Goal: Transaction & Acquisition: Purchase product/service

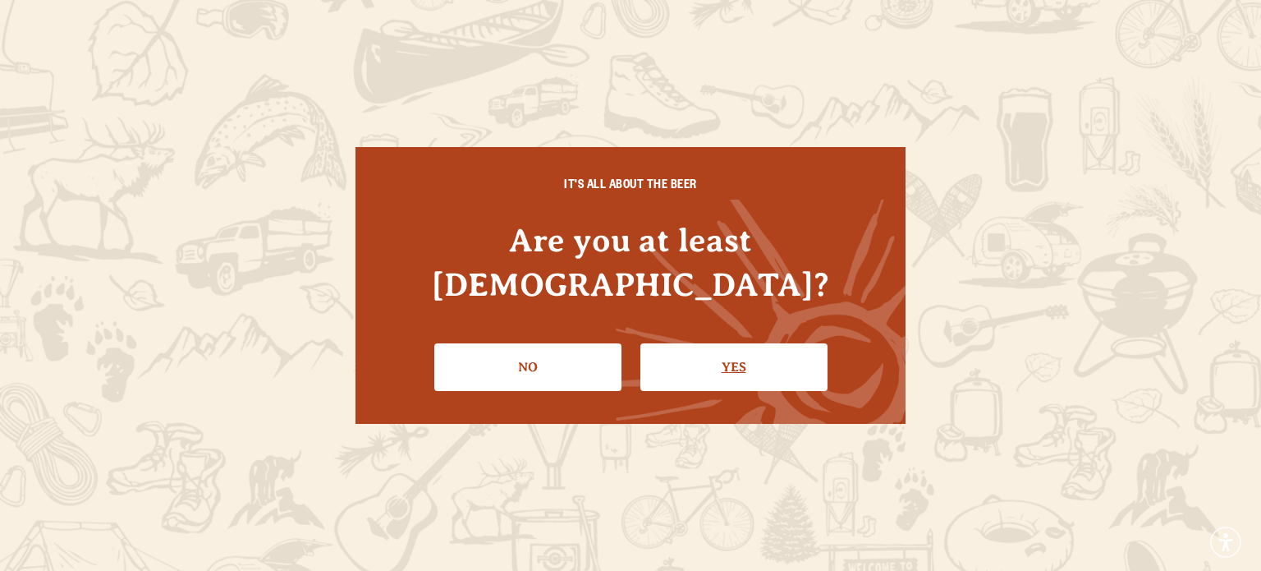
click at [706, 347] on link "Yes" at bounding box center [733, 367] width 187 height 48
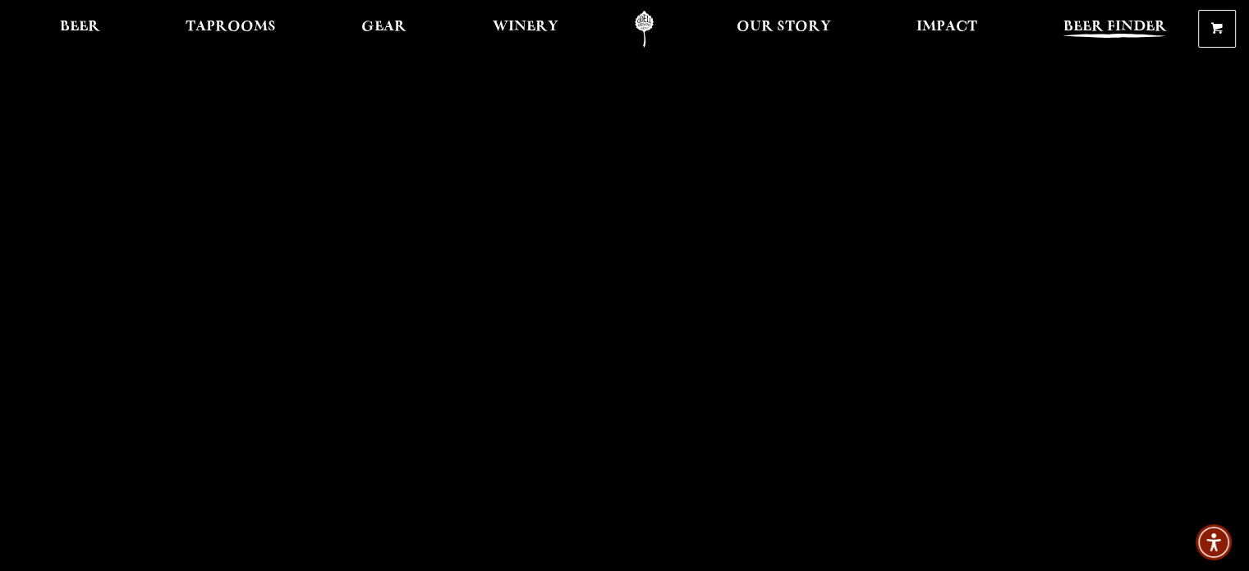
click at [1113, 26] on span "Beer Finder" at bounding box center [1114, 27] width 103 height 13
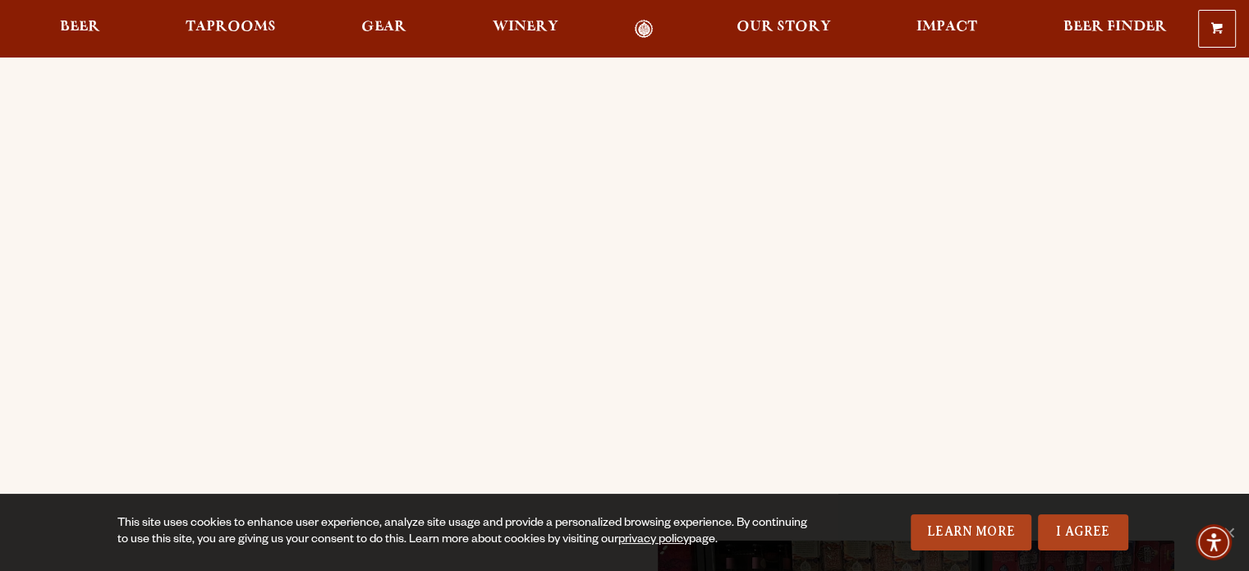
scroll to position [256, 0]
click at [79, 23] on span "Beer" at bounding box center [80, 27] width 40 height 13
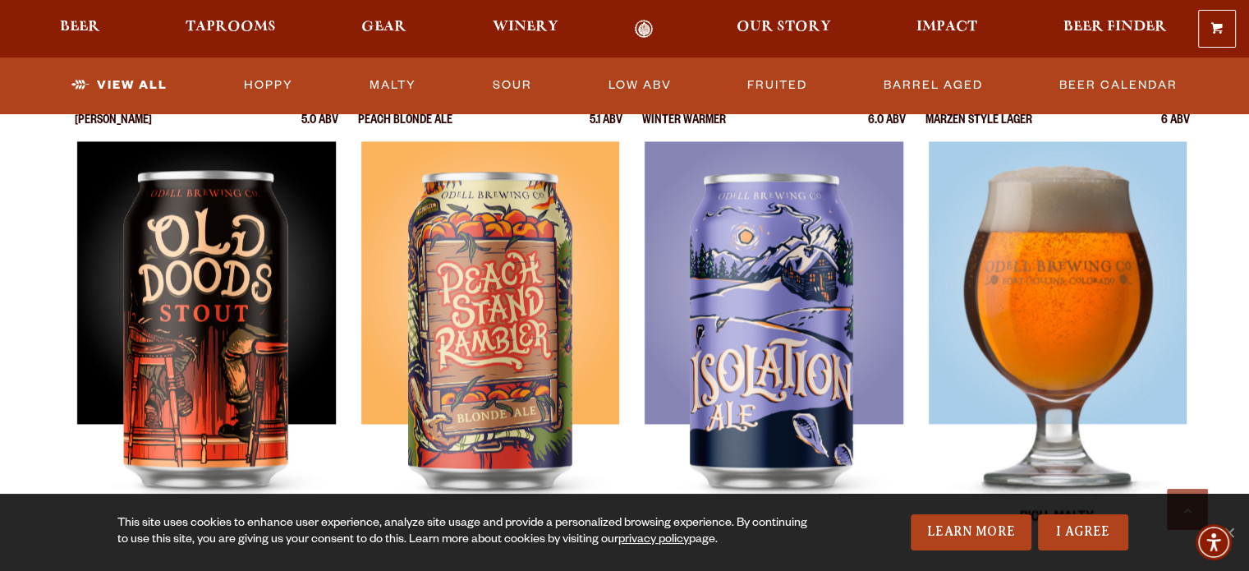
scroll to position [2315, 0]
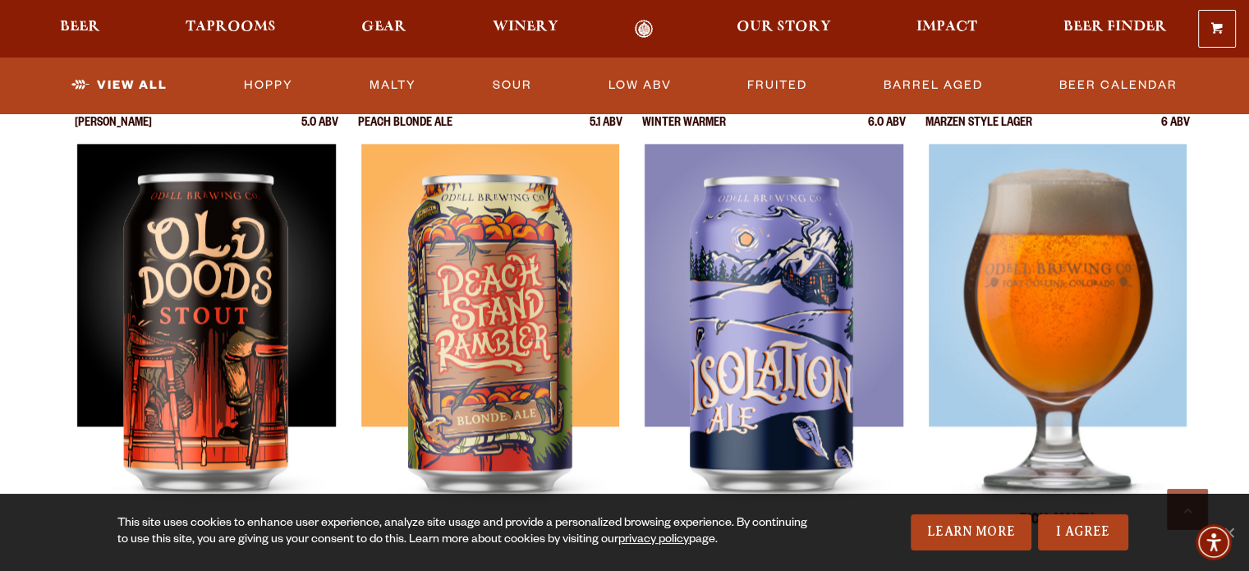
click at [1046, 366] on img at bounding box center [1058, 349] width 259 height 411
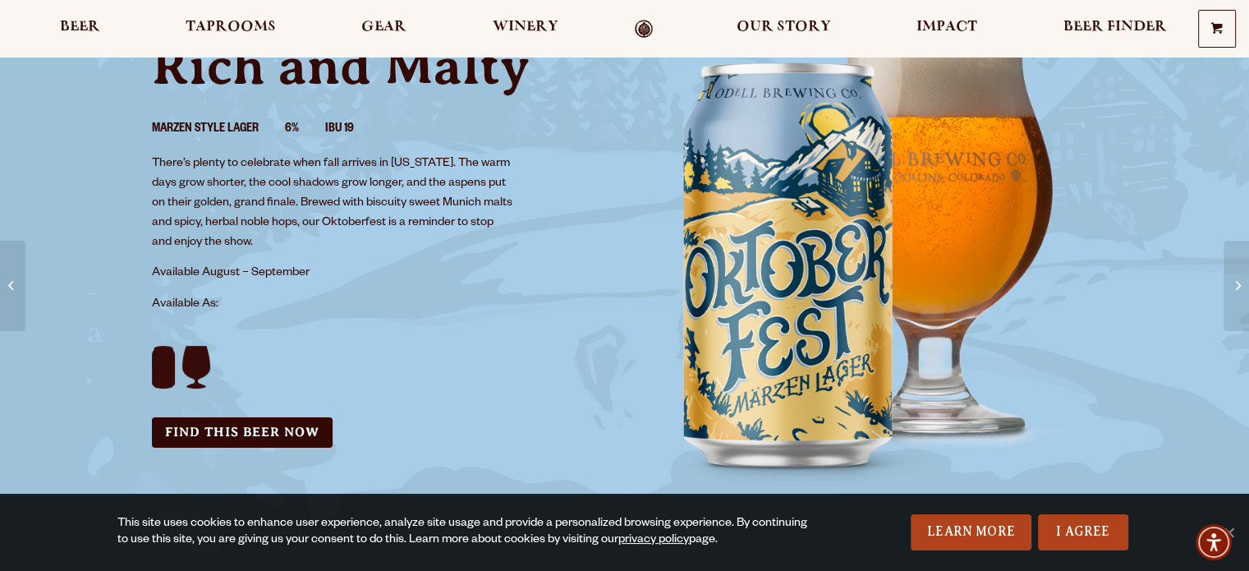
scroll to position [147, 0]
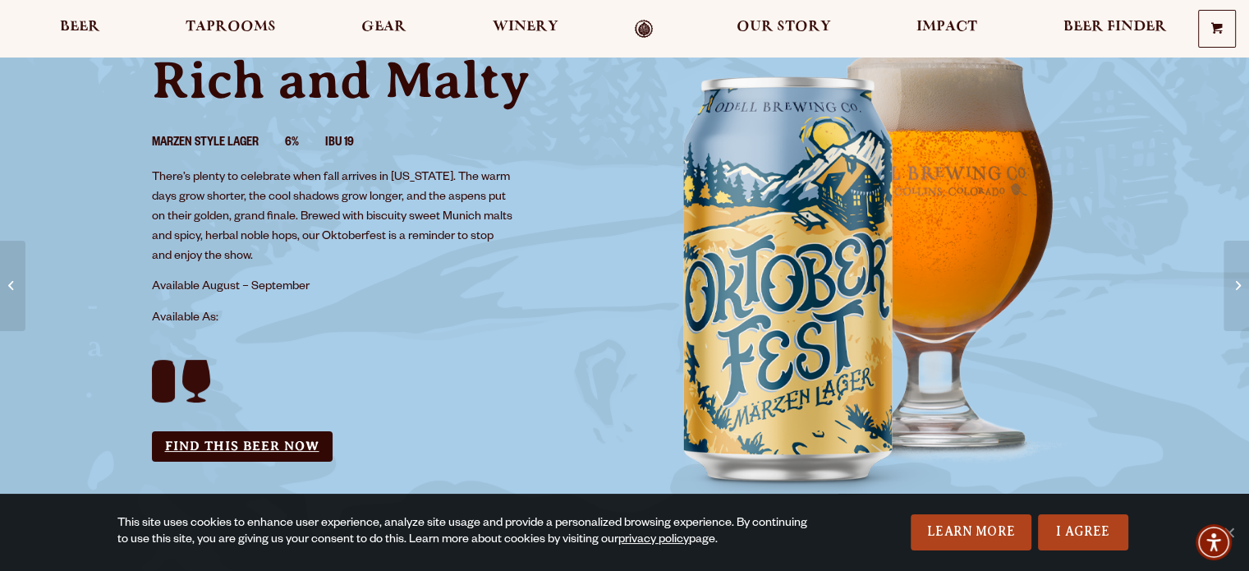
click at [253, 452] on link "Find this Beer Now" at bounding box center [242, 446] width 181 height 30
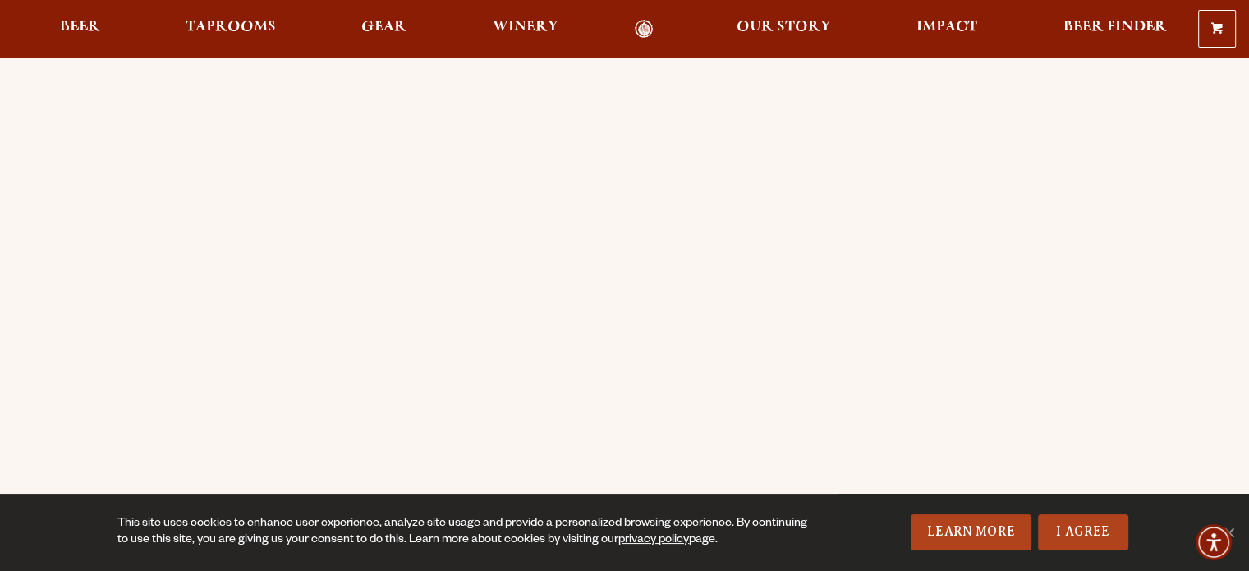
scroll to position [145, 0]
click at [2, 347] on div "Order Online Order [PERSON_NAME] beer or OBC Wine online for delivery or pick-u…" at bounding box center [624, 505] width 1249 height 1177
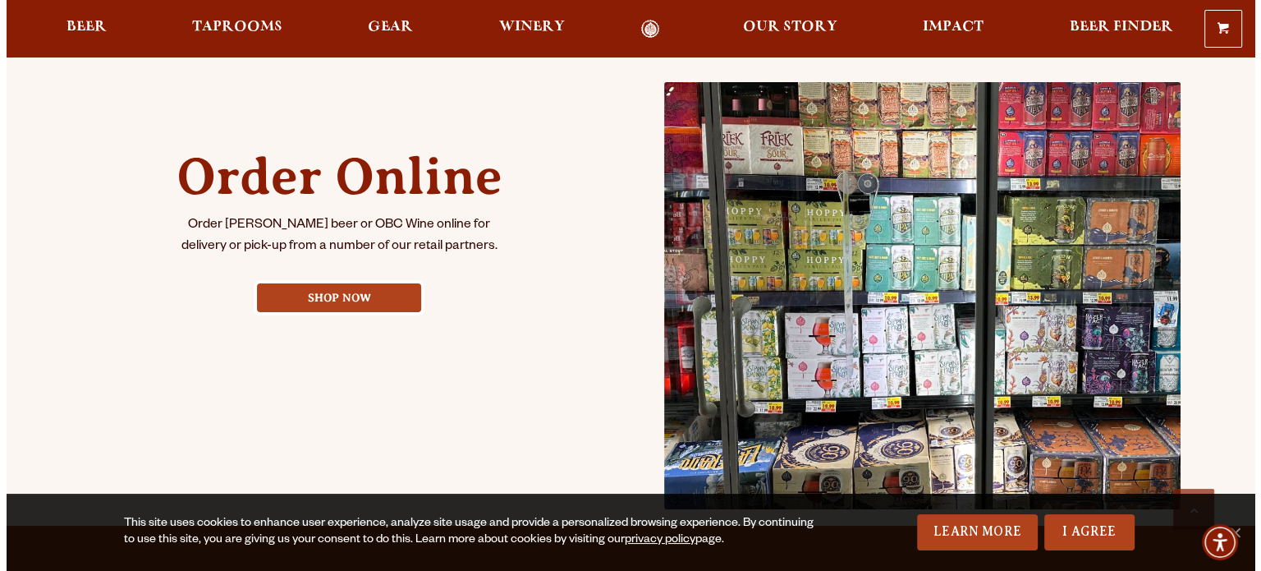
scroll to position [709, 0]
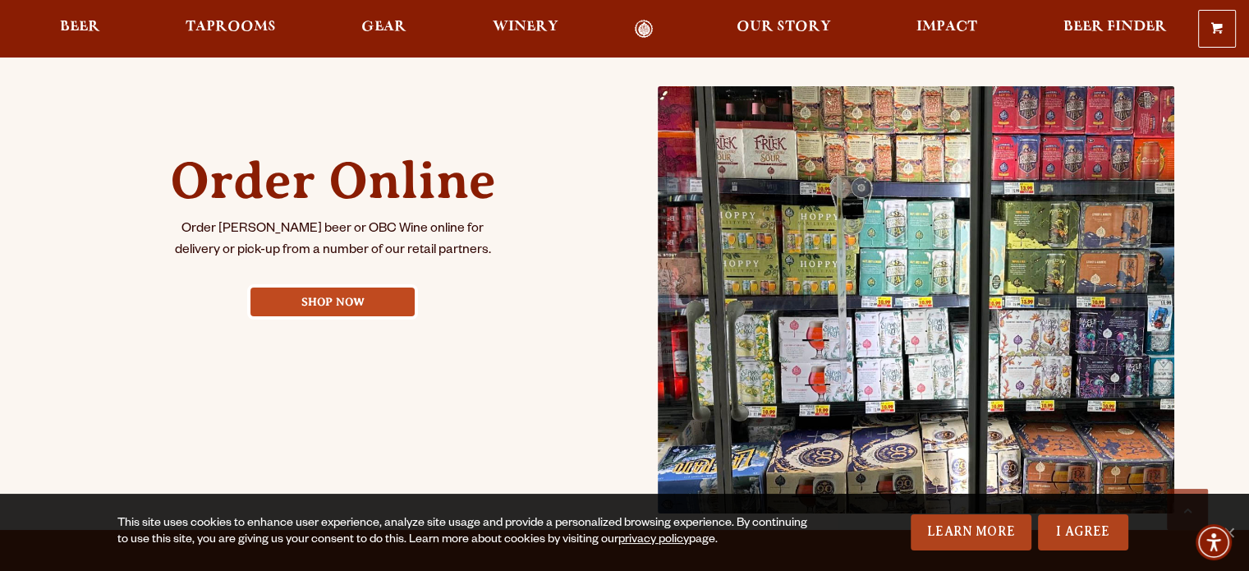
click at [318, 295] on link "Shop Now" at bounding box center [332, 301] width 164 height 29
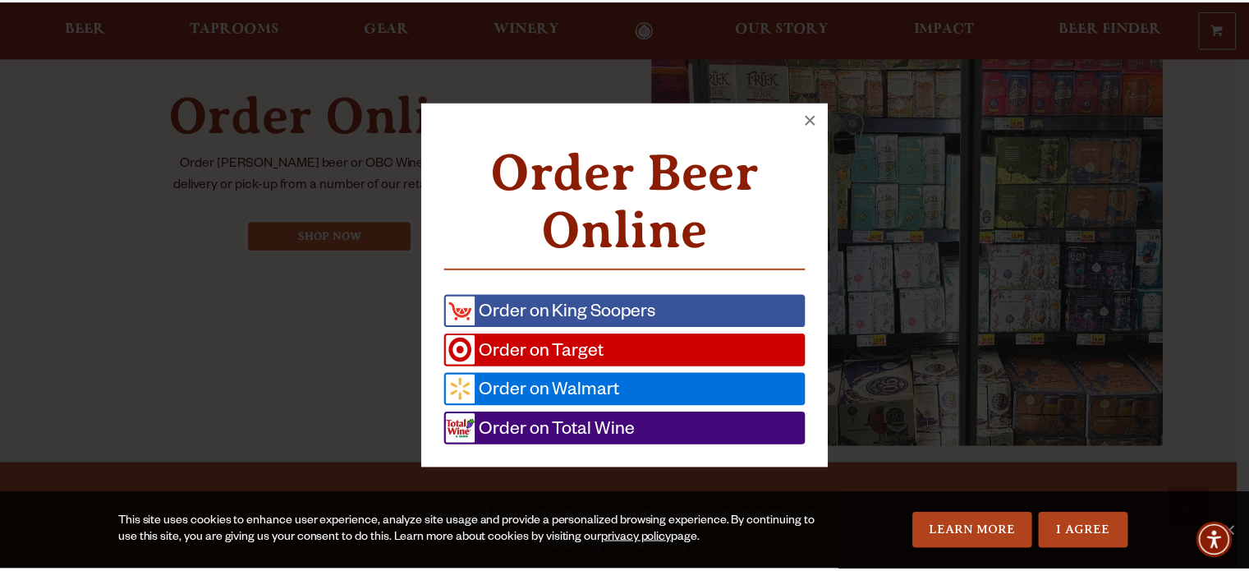
scroll to position [776, 0]
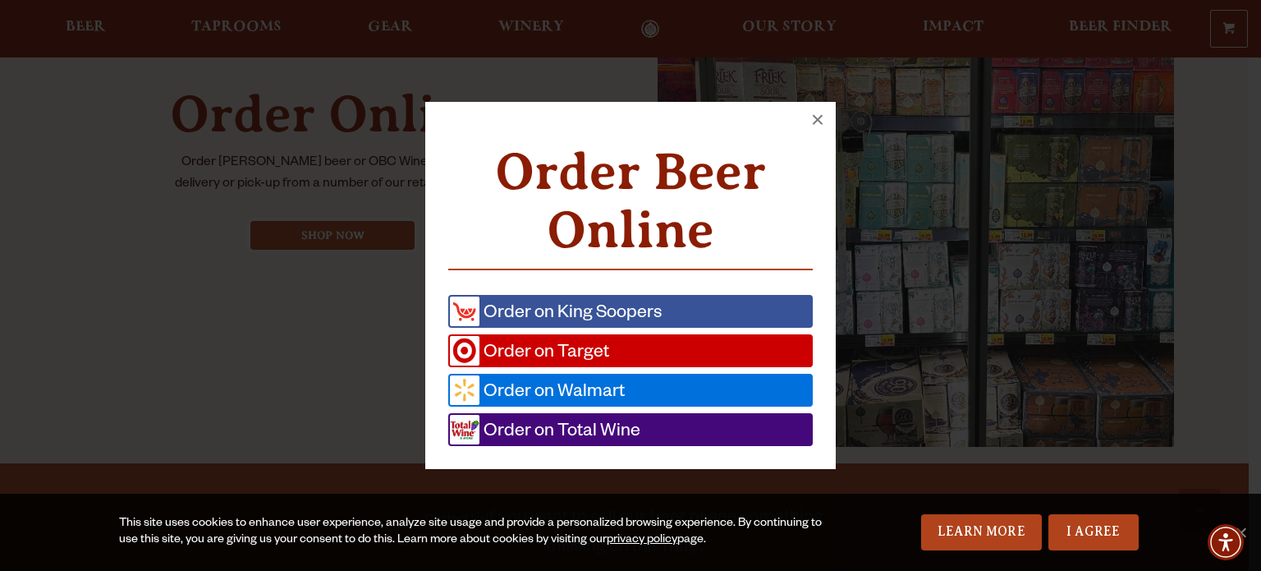
click at [526, 426] on span "Order on Total Wine" at bounding box center [560, 430] width 161 height 30
click at [527, 390] on span "Order on Walmart" at bounding box center [552, 390] width 145 height 30
click at [818, 112] on button "×" at bounding box center [818, 120] width 36 height 36
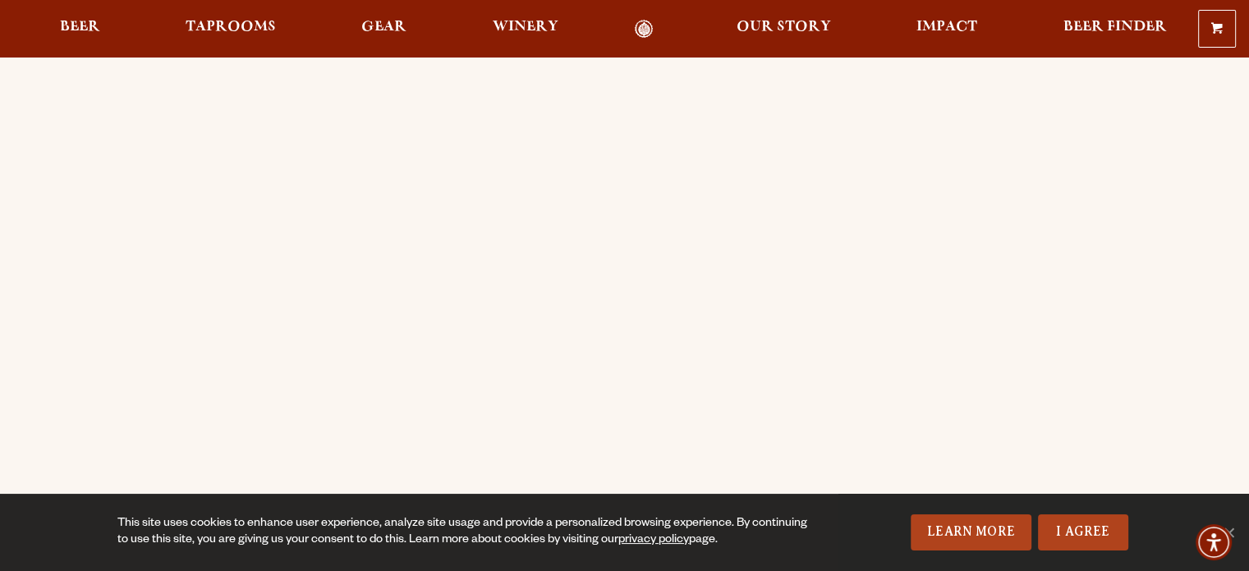
scroll to position [0, 0]
